Goal: Communication & Community: Ask a question

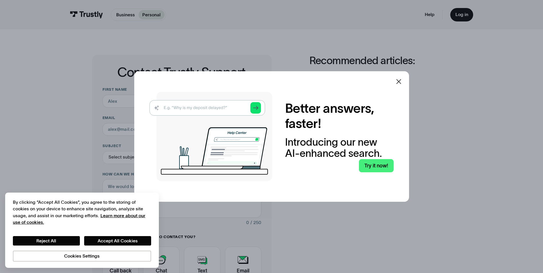
click at [399, 78] on div at bounding box center [399, 82] width 14 height 14
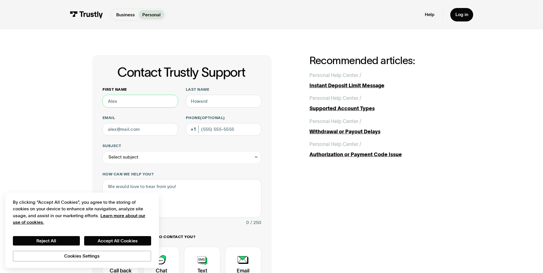
click at [121, 104] on input "First name" at bounding box center [140, 101] width 76 height 13
type input "Chandra"
type input "[PERSON_NAME]"
type input "[EMAIL_ADDRESS][DOMAIN_NAME]"
type input "[PHONE_NUMBER]"
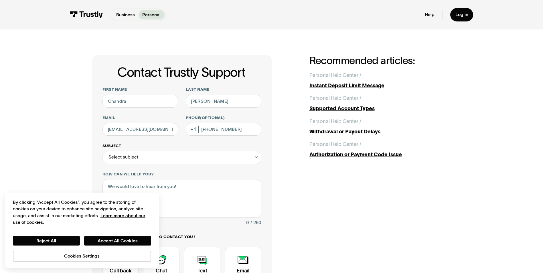
click at [252, 154] on div "Select subject" at bounding box center [181, 157] width 159 height 13
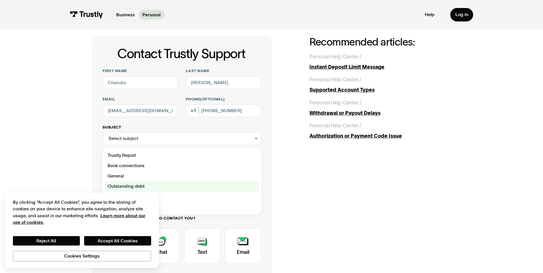
scroll to position [29, 0]
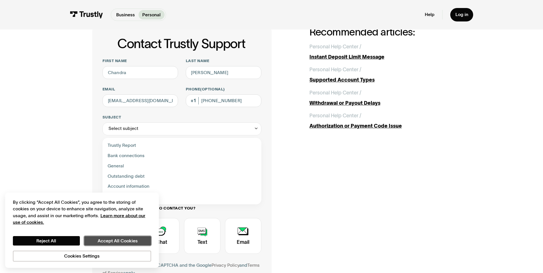
click at [125, 238] on button "Accept All Cookies" at bounding box center [117, 241] width 67 height 10
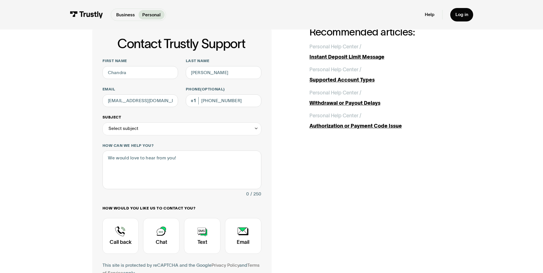
click at [254, 128] on icon "Contact Trustly Support" at bounding box center [256, 128] width 5 height 5
click at [280, 166] on div "Contact Trustly Support First name [PERSON_NAME] Last name [PERSON_NAME] Email …" at bounding box center [271, 172] width 359 height 292
click at [255, 125] on div "Select subject" at bounding box center [181, 129] width 159 height 13
click at [288, 161] on div "Contact Trustly Support First name [PERSON_NAME] Last name [PERSON_NAME] Email …" at bounding box center [271, 172] width 359 height 292
click at [127, 161] on textarea "How can we help you?" at bounding box center [181, 170] width 159 height 38
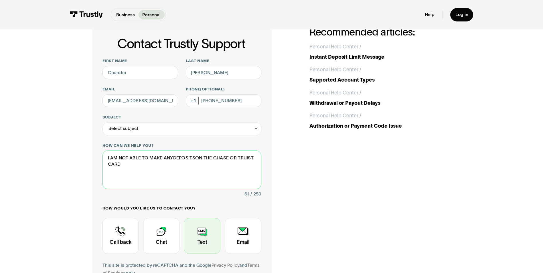
type textarea "I AM NOT ABLE TO MAKE ANYDEPOSITSON THE CHASE OR TRUIST CARD"
click at [204, 240] on div "Contact Trustly Support" at bounding box center [202, 236] width 36 height 36
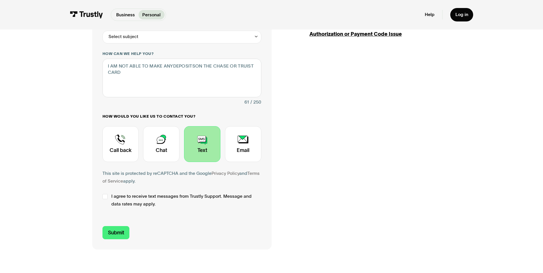
scroll to position [143, 0]
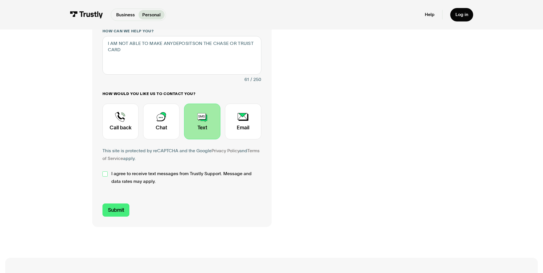
click at [107, 174] on div "Contact Trustly Support" at bounding box center [104, 173] width 5 height 5
click at [114, 211] on input "Submit" at bounding box center [115, 210] width 27 height 13
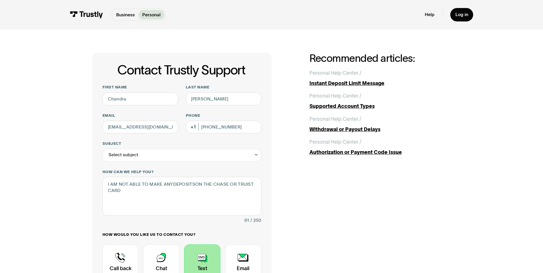
scroll to position [0, 0]
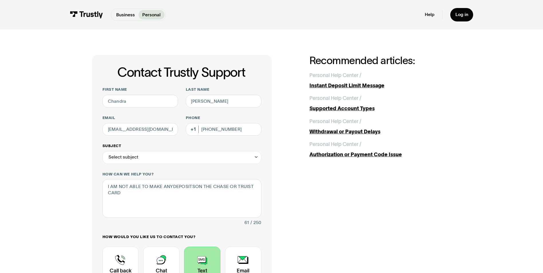
click at [257, 154] on div "Select subject" at bounding box center [181, 157] width 159 height 13
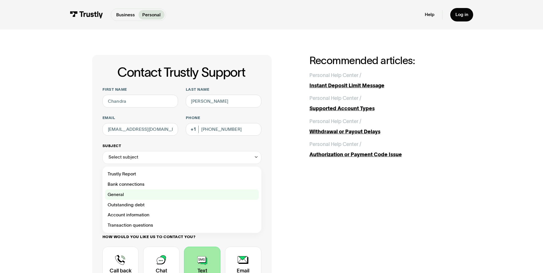
click at [120, 194] on div "Contact Trustly Support" at bounding box center [182, 195] width 154 height 10
type input "*******"
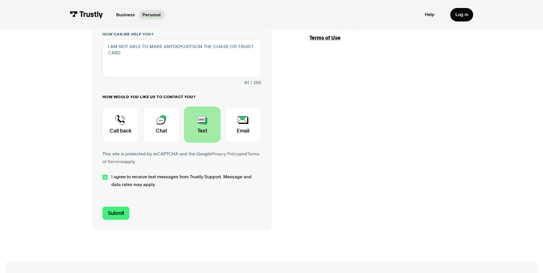
scroll to position [143, 0]
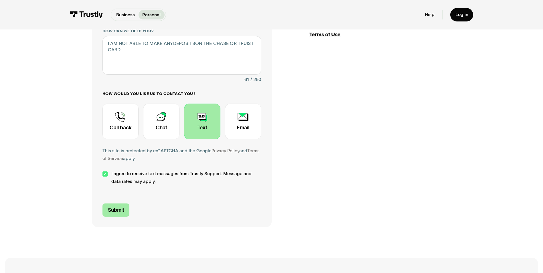
click at [120, 213] on input "Submit" at bounding box center [115, 210] width 27 height 13
type input "[PHONE_NUMBER]"
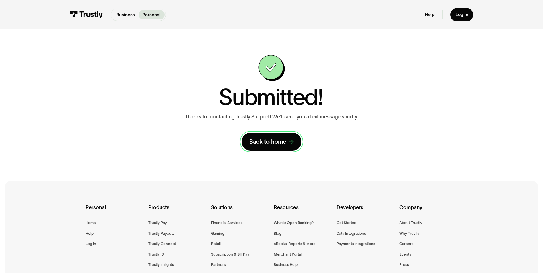
click at [282, 138] on link "Back to home" at bounding box center [272, 142] width 60 height 18
